Goal: Register for event/course

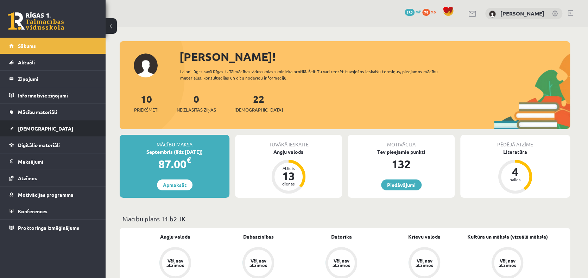
click at [32, 130] on span "[DEMOGRAPHIC_DATA]" at bounding box center [45, 128] width 55 height 6
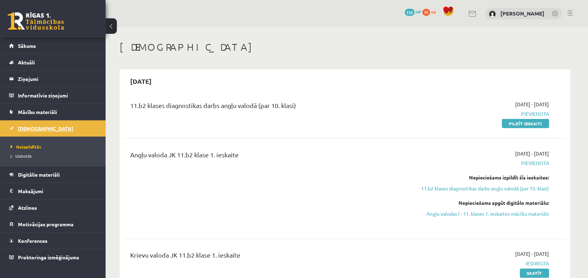
click at [32, 129] on span "[DEMOGRAPHIC_DATA]" at bounding box center [45, 128] width 55 height 6
click at [26, 45] on span "Sākums" at bounding box center [27, 46] width 18 height 6
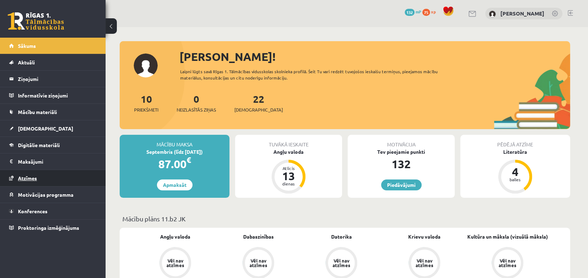
click at [34, 177] on span "Atzīmes" at bounding box center [27, 178] width 19 height 6
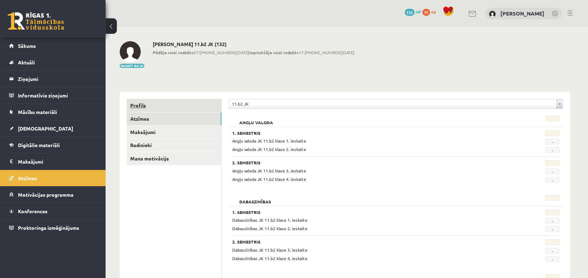
click at [143, 107] on link "Profils" at bounding box center [174, 105] width 95 height 13
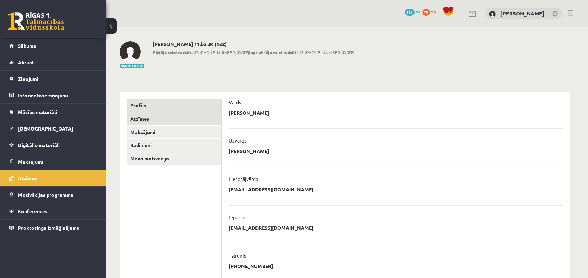
click at [150, 117] on link "Atzīmes" at bounding box center [174, 118] width 95 height 13
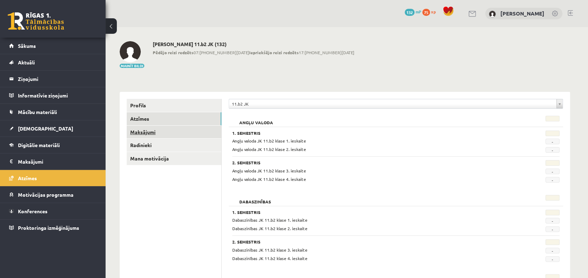
click at [153, 132] on link "Maksājumi" at bounding box center [174, 132] width 95 height 13
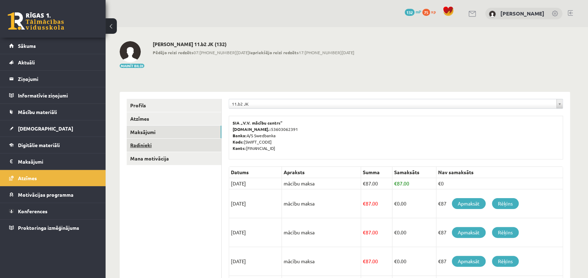
click at [152, 146] on link "Radinieki" at bounding box center [174, 145] width 95 height 13
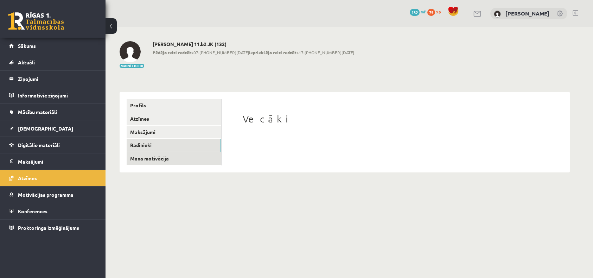
click at [158, 156] on link "Mana motivācija" at bounding box center [174, 158] width 95 height 13
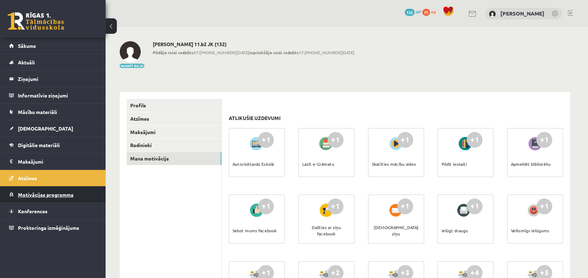
click at [60, 193] on span "Motivācijas programma" at bounding box center [46, 194] width 56 height 6
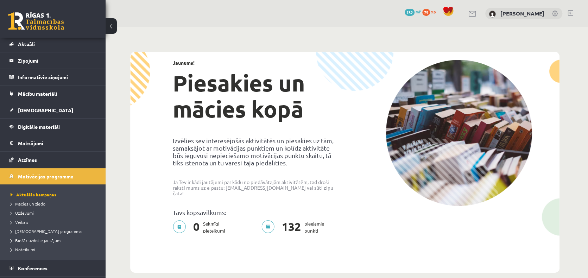
scroll to position [32, 0]
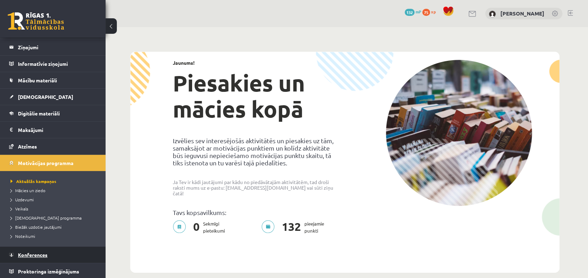
click at [31, 254] on span "Konferences" at bounding box center [33, 255] width 30 height 6
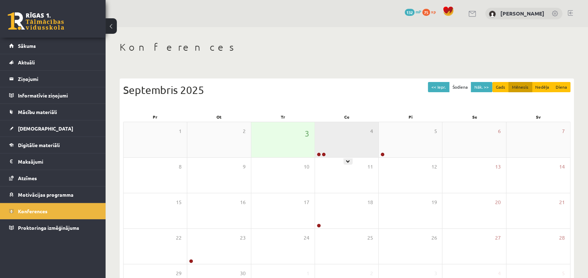
click at [348, 146] on div "4" at bounding box center [346, 139] width 63 height 35
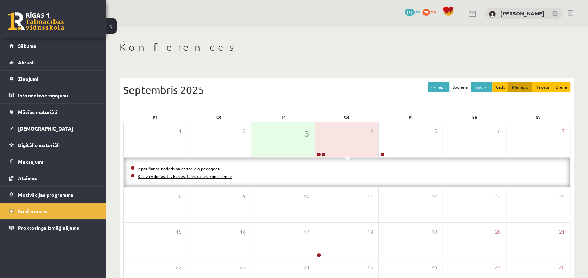
click at [193, 176] on link "Krievu valodas 11. klases 1. ieskaites konference" at bounding box center [185, 176] width 95 height 6
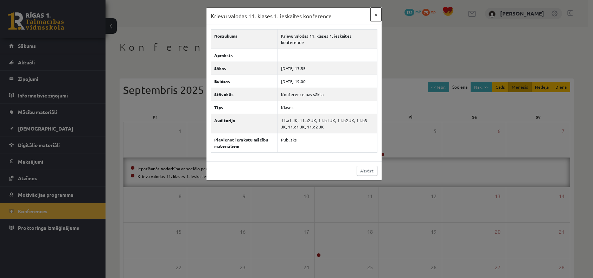
click at [375, 14] on button "×" at bounding box center [376, 14] width 11 height 13
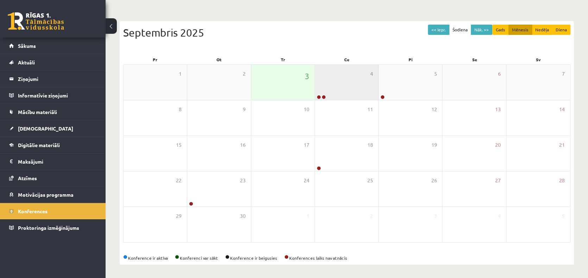
scroll to position [22, 0]
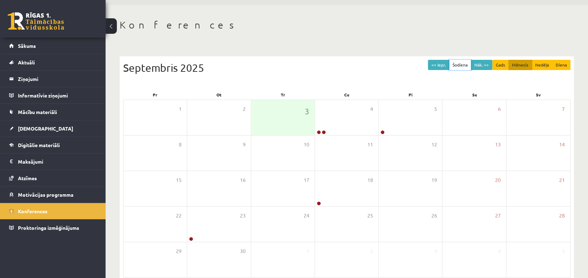
click at [462, 65] on button "Šodiena" at bounding box center [460, 65] width 22 height 10
click at [385, 71] on div "Septembris 2025" at bounding box center [346, 68] width 447 height 16
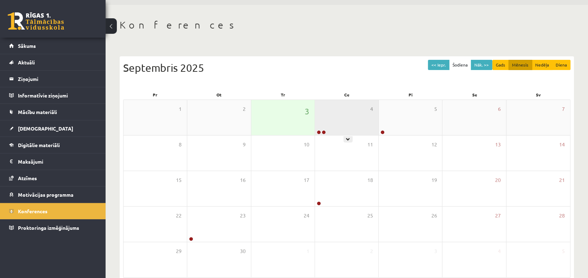
click at [349, 118] on div "4" at bounding box center [346, 117] width 63 height 35
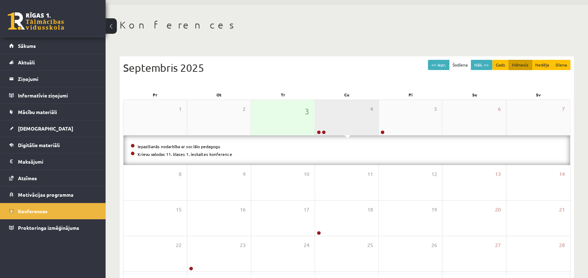
click at [349, 118] on div "4" at bounding box center [346, 117] width 63 height 35
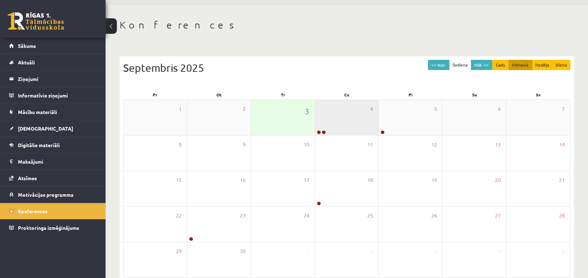
drag, startPoint x: 349, startPoint y: 118, endPoint x: 330, endPoint y: 115, distance: 18.9
click at [330, 115] on div "4" at bounding box center [346, 117] width 63 height 35
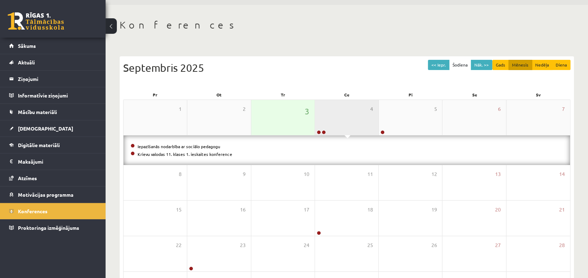
click at [330, 113] on div "4" at bounding box center [346, 117] width 63 height 35
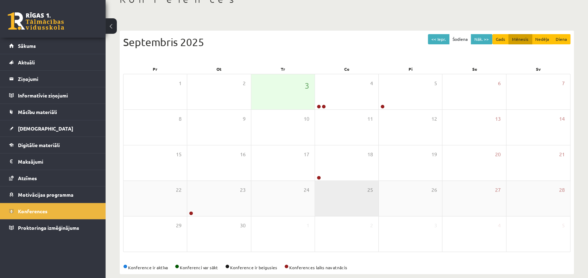
scroll to position [57, 0]
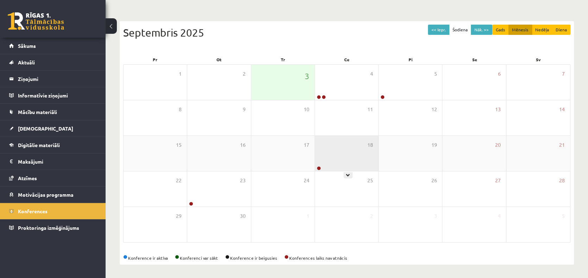
click at [347, 157] on div "18" at bounding box center [346, 153] width 63 height 35
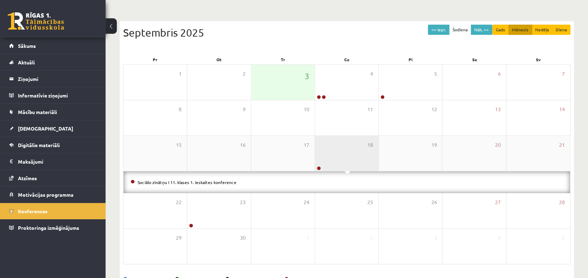
click at [347, 157] on div "18" at bounding box center [346, 153] width 63 height 35
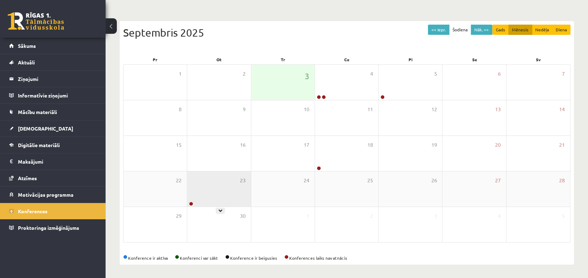
click at [216, 196] on div "23" at bounding box center [218, 188] width 63 height 35
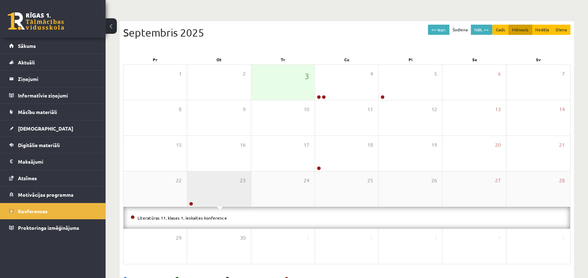
click at [216, 196] on div "23" at bounding box center [218, 188] width 63 height 35
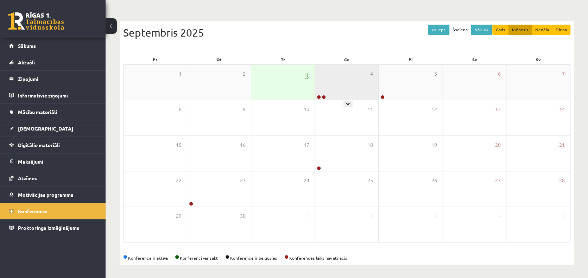
click at [339, 88] on div "4" at bounding box center [346, 82] width 63 height 35
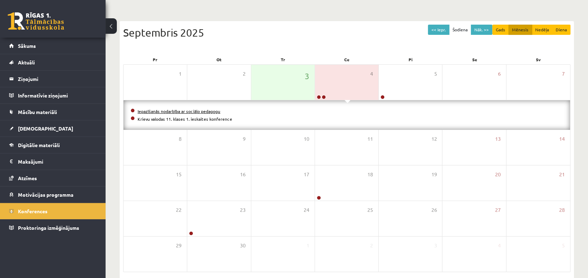
click at [189, 112] on link "Iepazīšanās nodarbība ar sociālo pedagogu" at bounding box center [179, 111] width 83 height 6
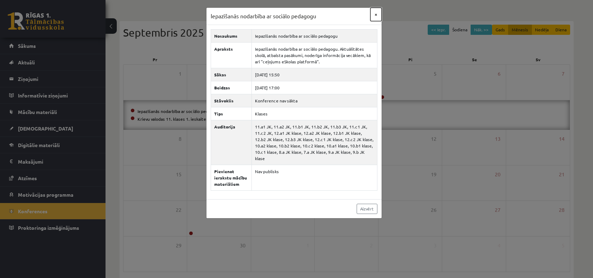
click at [377, 14] on button "×" at bounding box center [376, 14] width 11 height 13
